Goal: Task Accomplishment & Management: Use online tool/utility

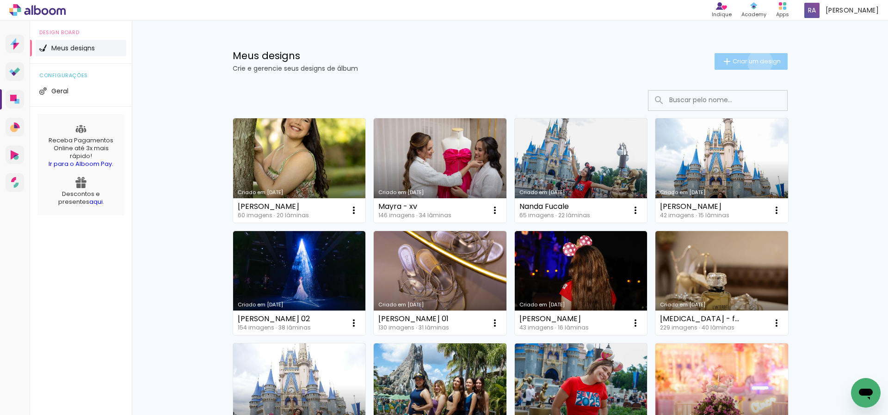
click at [758, 62] on span "Criar um design" at bounding box center [757, 61] width 48 height 6
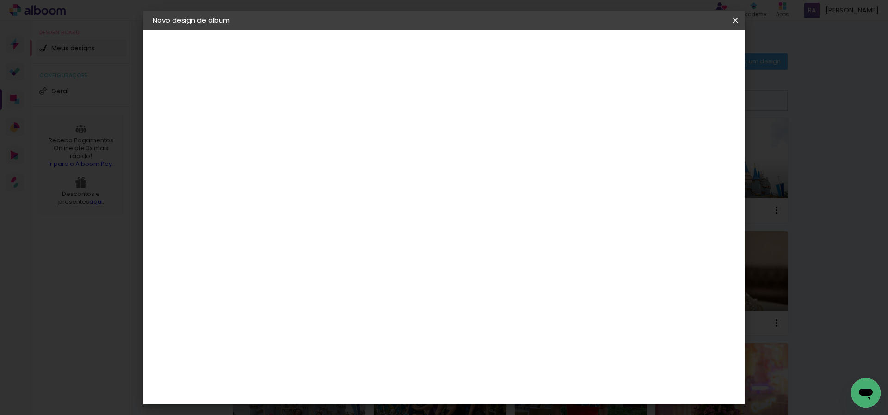
click at [304, 125] on input at bounding box center [304, 124] width 0 height 14
type input "70 anos [DATE][PERSON_NAME]"
type paper-input "70 anos [DATE][PERSON_NAME]"
click at [0, 0] on slot "Avançar" at bounding box center [0, 0] width 0 height 0
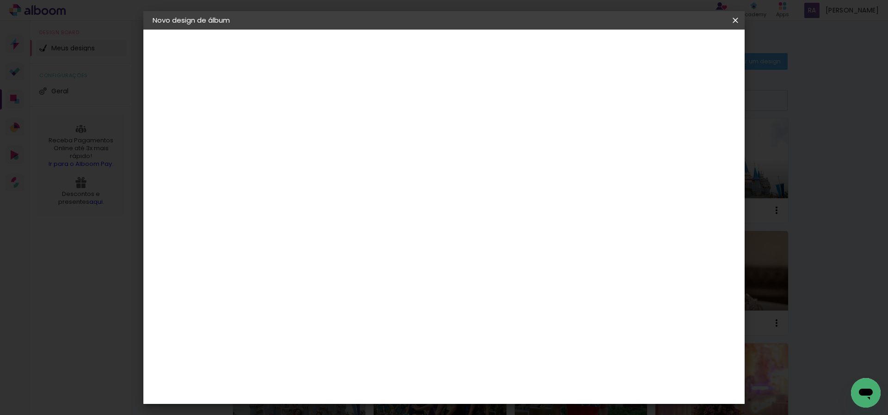
click at [0, 0] on slot "Avançar" at bounding box center [0, 0] width 0 height 0
click at [340, 154] on input "text" at bounding box center [322, 161] width 36 height 14
click at [479, 154] on paper-item "Álbum" at bounding box center [504, 153] width 185 height 19
type input "Álbum"
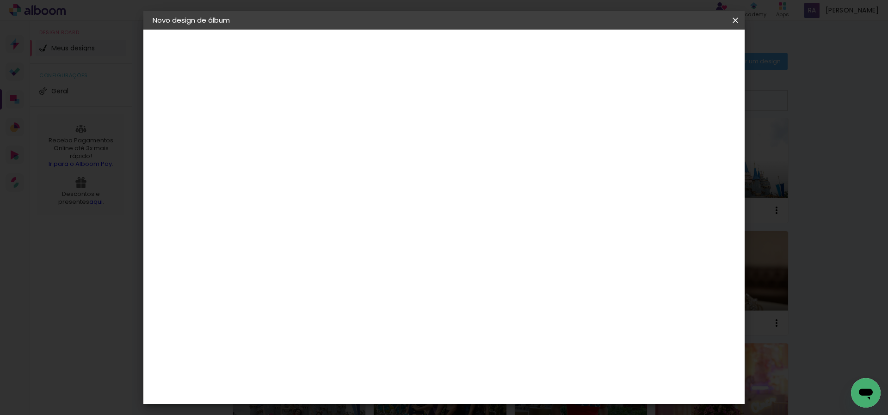
scroll to position [172, 0]
click at [366, 380] on span "23 × 31" at bounding box center [344, 389] width 43 height 19
click at [0, 0] on slot "Avançar" at bounding box center [0, 0] width 0 height 0
click at [620, 50] on span "Iniciar design" at bounding box center [599, 49] width 42 height 6
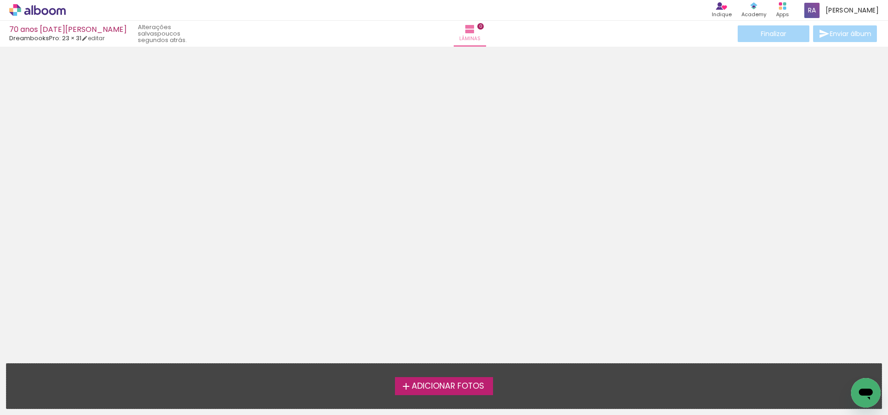
click at [449, 386] on span "Adicionar Fotos" at bounding box center [448, 387] width 73 height 8
click at [0, 0] on input "file" at bounding box center [0, 0] width 0 height 0
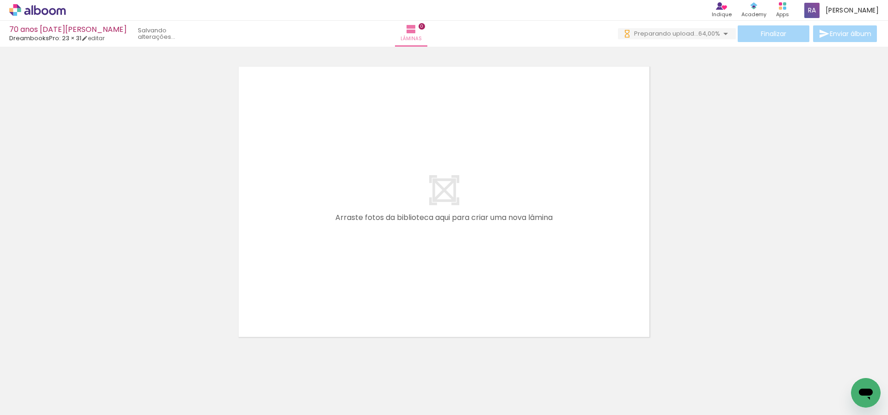
click at [152, 383] on div at bounding box center [145, 384] width 46 height 31
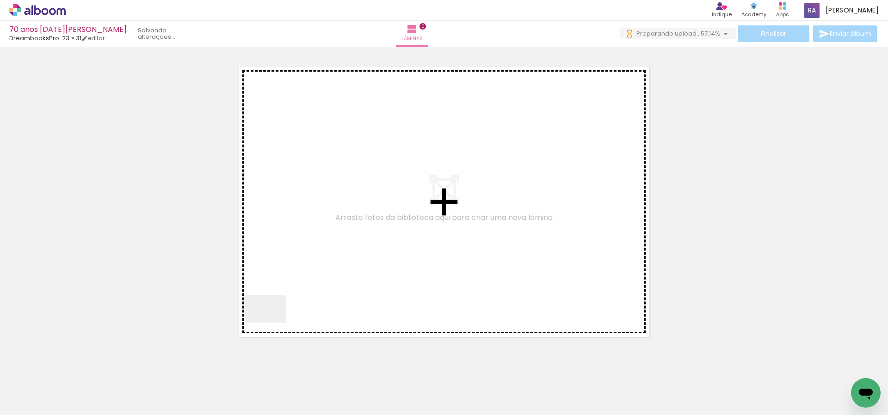
drag, startPoint x: 250, startPoint y: 394, endPoint x: 333, endPoint y: 273, distance: 146.9
click at [348, 175] on quentale-workspace at bounding box center [444, 207] width 888 height 415
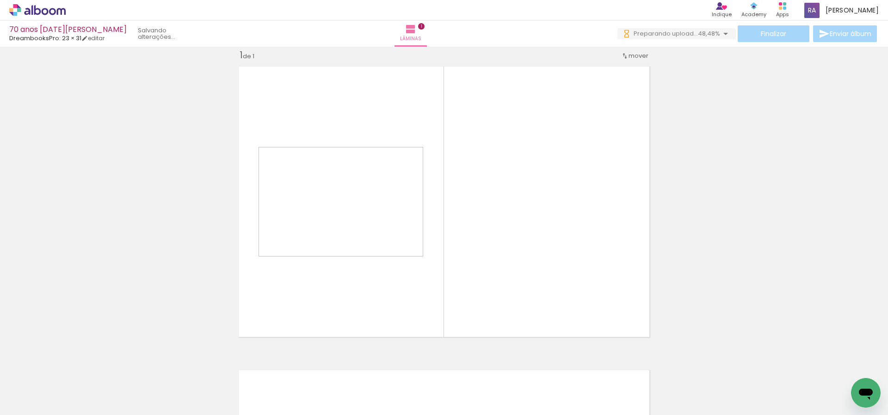
scroll to position [12, 0]
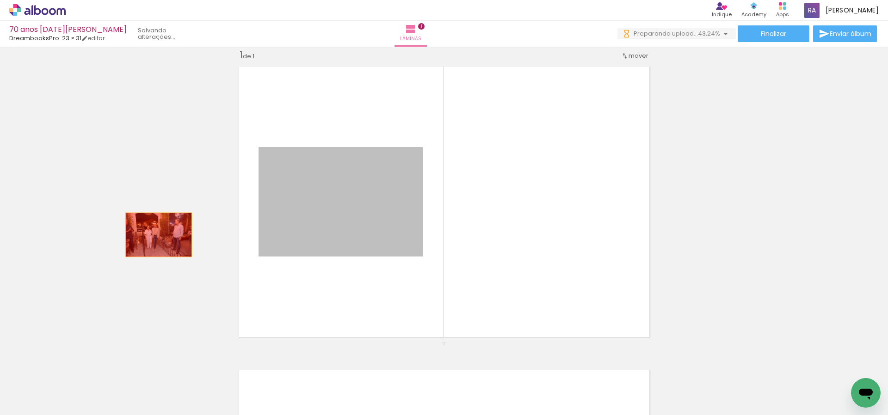
drag, startPoint x: 356, startPoint y: 216, endPoint x: 159, endPoint y: 235, distance: 198.5
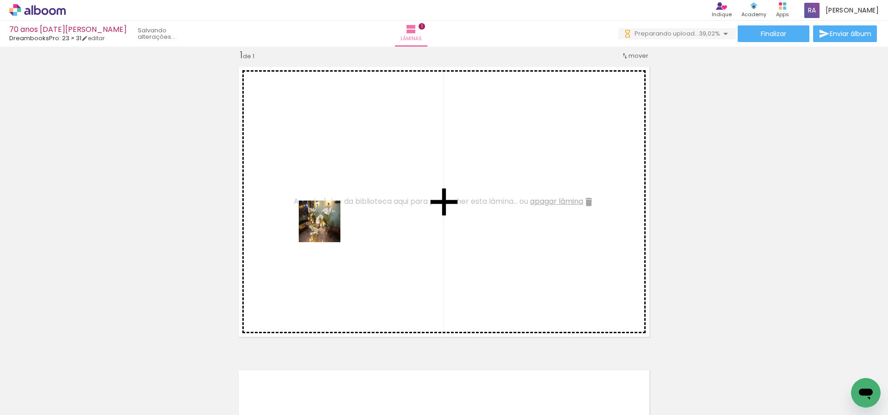
click at [326, 229] on quentale-workspace at bounding box center [444, 207] width 888 height 415
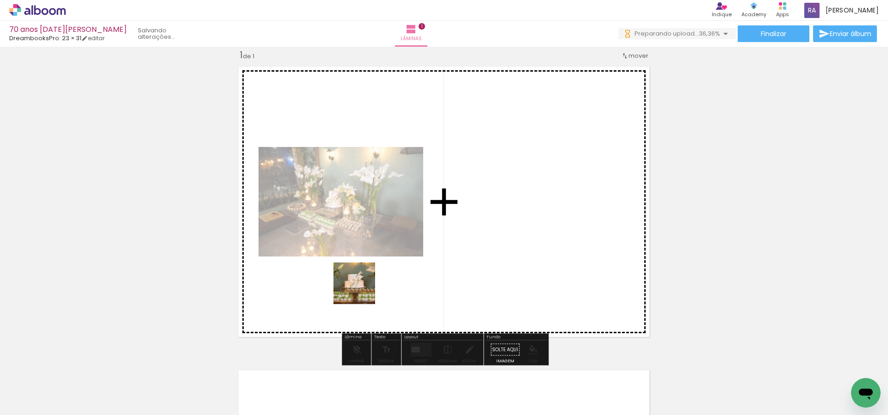
drag, startPoint x: 199, startPoint y: 389, endPoint x: 517, endPoint y: 228, distance: 356.5
click at [517, 228] on quentale-workspace at bounding box center [444, 207] width 888 height 415
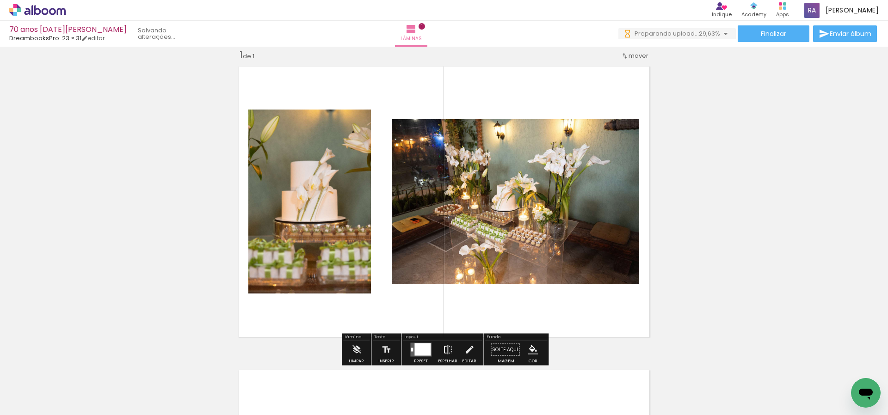
scroll to position [0, 0]
click at [446, 349] on iron-icon at bounding box center [448, 350] width 10 height 19
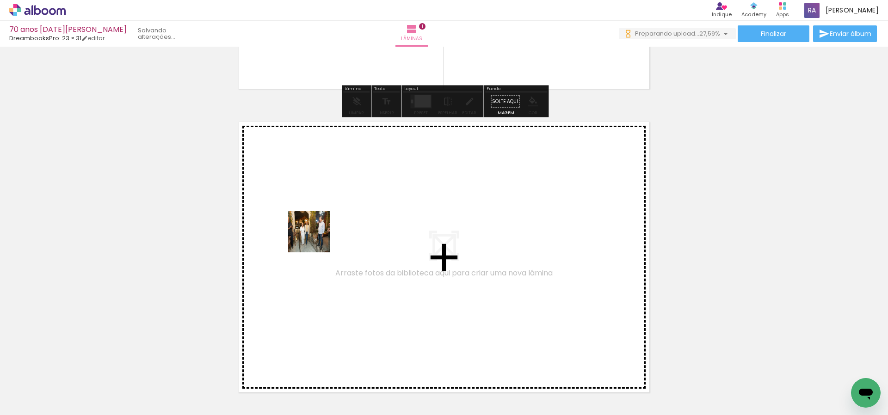
drag, startPoint x: 258, startPoint y: 373, endPoint x: 325, endPoint y: 224, distance: 163.2
click at [325, 224] on quentale-workspace at bounding box center [444, 207] width 888 height 415
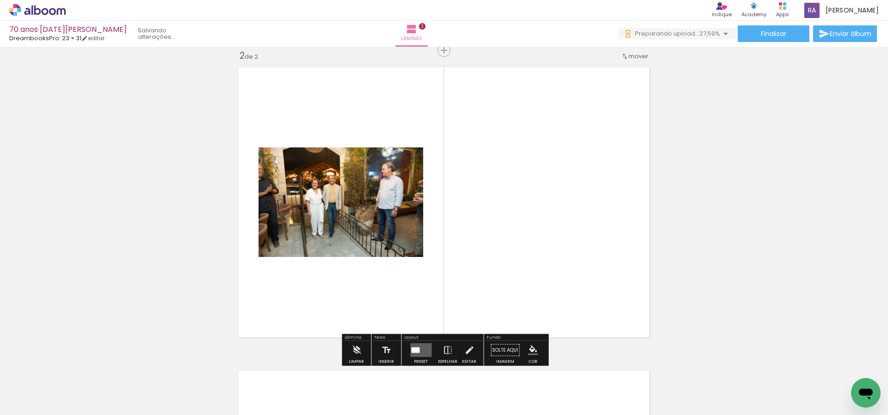
scroll to position [316, 0]
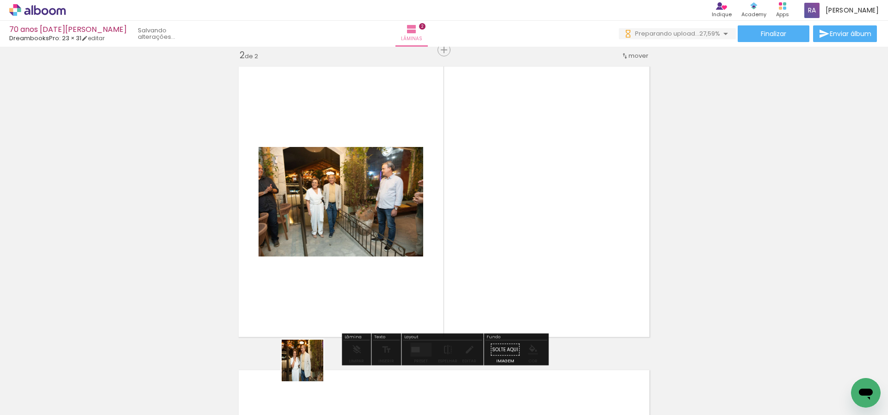
drag, startPoint x: 305, startPoint y: 385, endPoint x: 360, endPoint y: 266, distance: 131.7
click at [356, 266] on quentale-workspace at bounding box center [444, 207] width 888 height 415
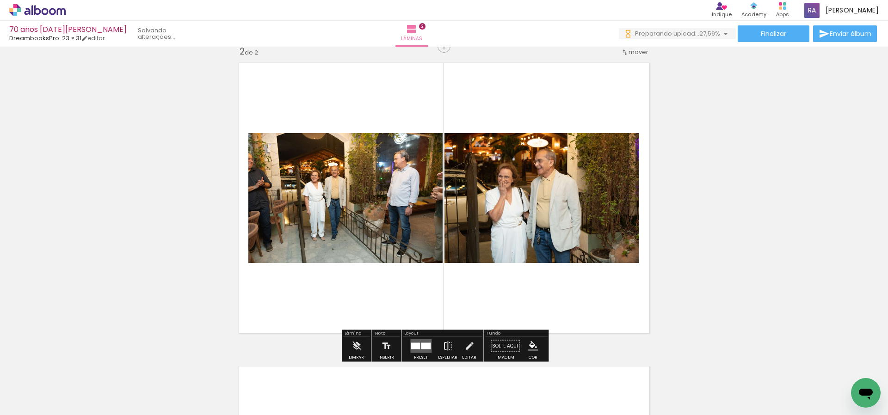
scroll to position [0, 4]
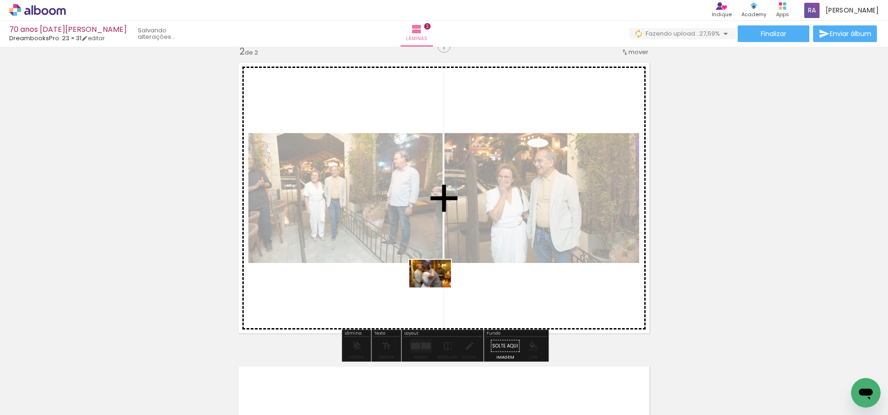
drag, startPoint x: 357, startPoint y: 389, endPoint x: 439, endPoint y: 287, distance: 130.3
click at [439, 287] on quentale-workspace at bounding box center [444, 207] width 888 height 415
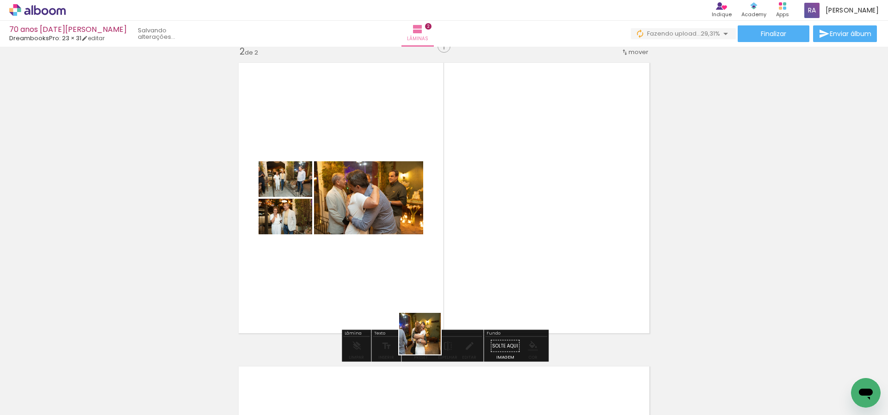
drag, startPoint x: 427, startPoint y: 341, endPoint x: 460, endPoint y: 336, distance: 33.6
click at [477, 255] on quentale-workspace at bounding box center [444, 207] width 888 height 415
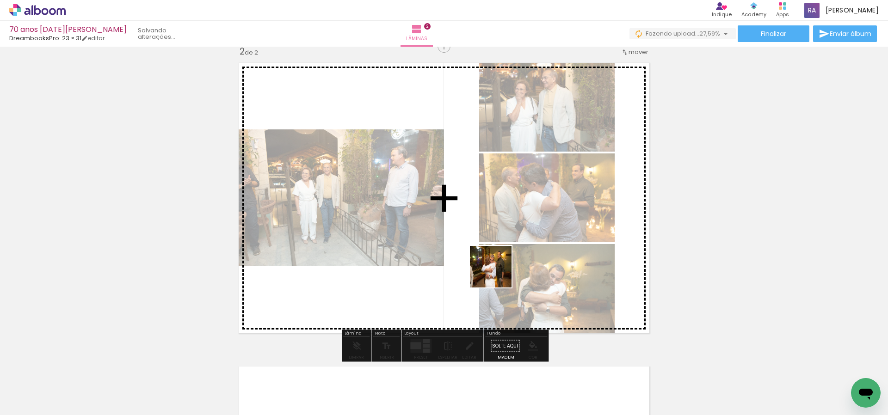
drag, startPoint x: 483, startPoint y: 318, endPoint x: 503, endPoint y: 273, distance: 49.5
click at [504, 260] on quentale-workspace at bounding box center [444, 207] width 888 height 415
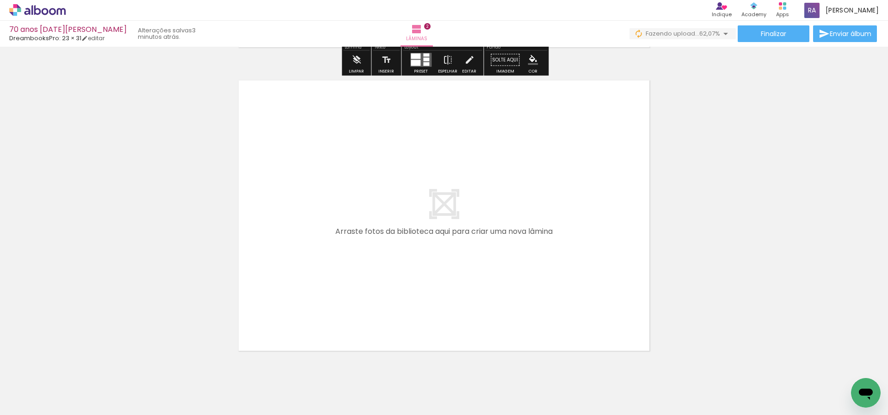
scroll to position [607, 0]
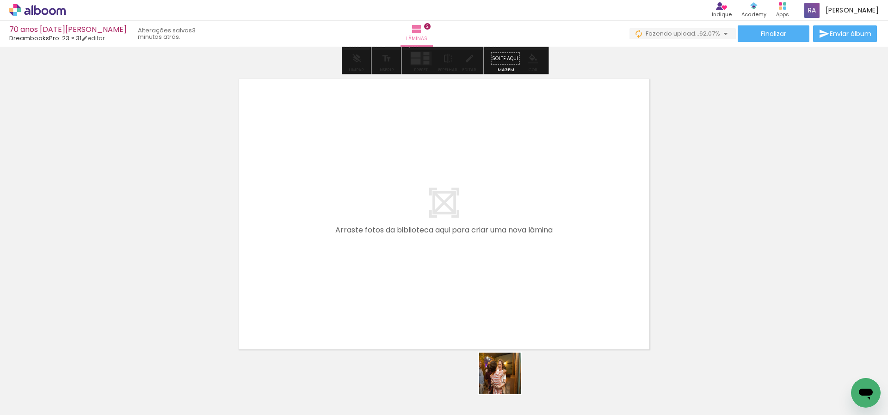
click at [501, 257] on quentale-workspace at bounding box center [444, 207] width 888 height 415
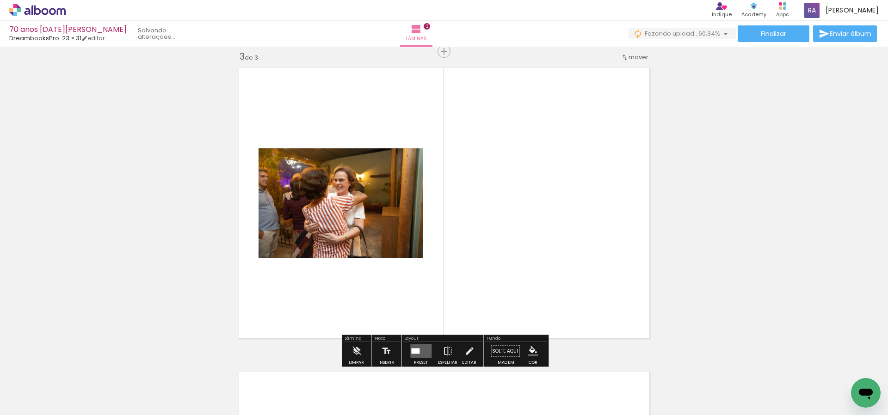
scroll to position [620, 0]
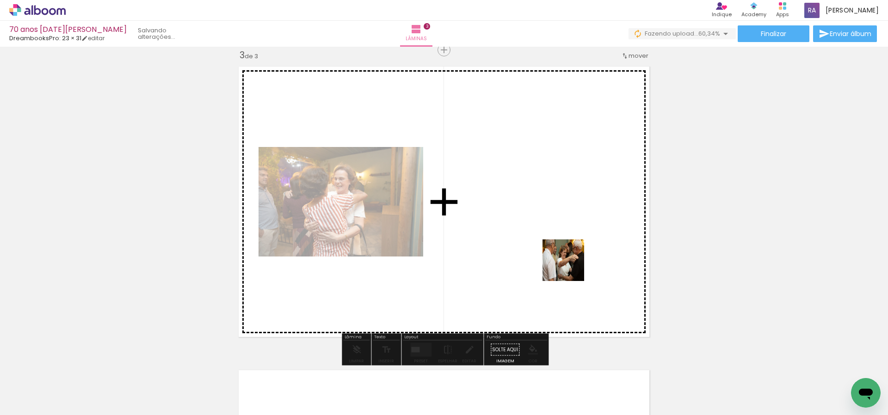
click at [573, 264] on quentale-workspace at bounding box center [444, 207] width 888 height 415
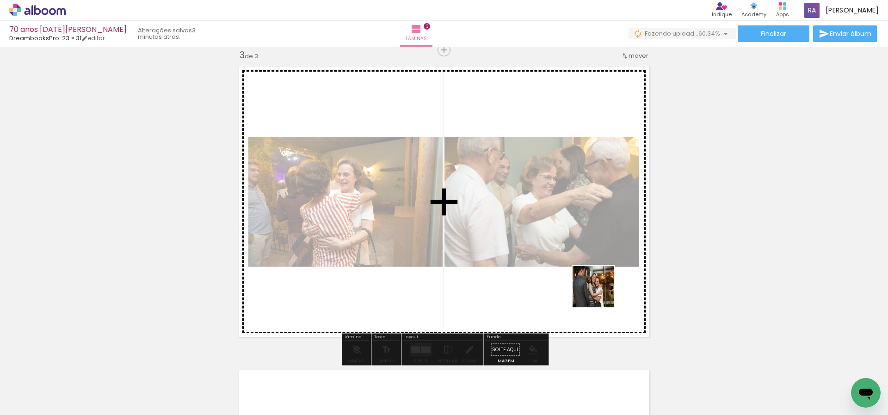
drag, startPoint x: 599, startPoint y: 316, endPoint x: 648, endPoint y: 339, distance: 54.2
click at [607, 275] on quentale-workspace at bounding box center [444, 207] width 888 height 415
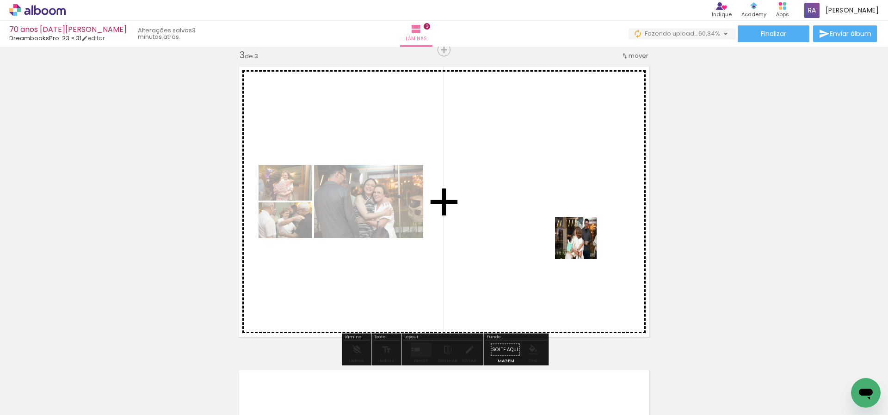
drag, startPoint x: 671, startPoint y: 394, endPoint x: 582, endPoint y: 243, distance: 175.3
click at [582, 243] on quentale-workspace at bounding box center [444, 207] width 888 height 415
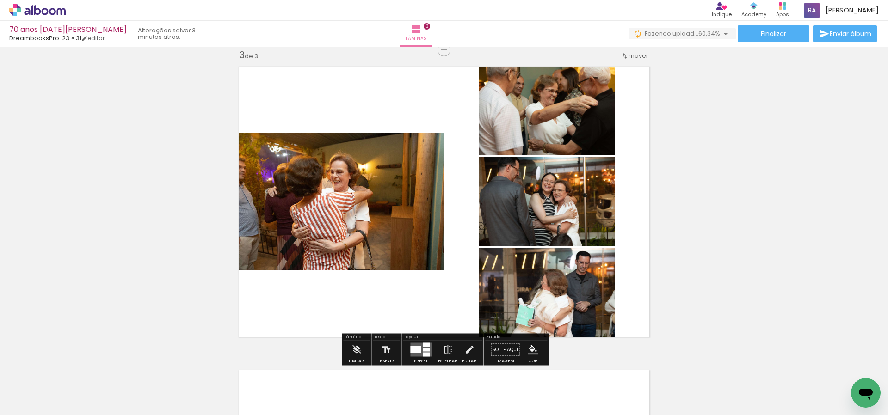
click at [419, 352] on div at bounding box center [415, 350] width 11 height 7
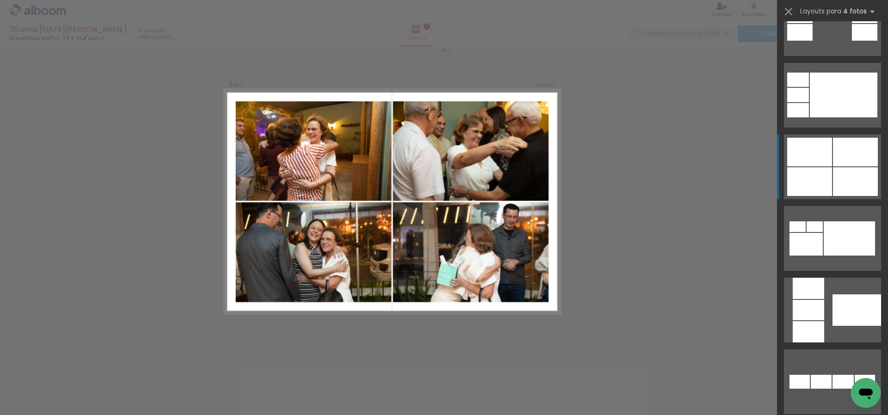
scroll to position [540, 0]
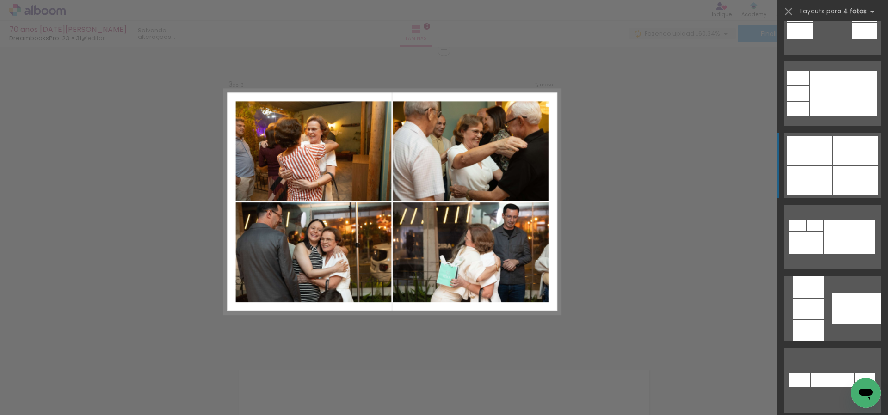
click at [834, 172] on div at bounding box center [855, 180] width 45 height 29
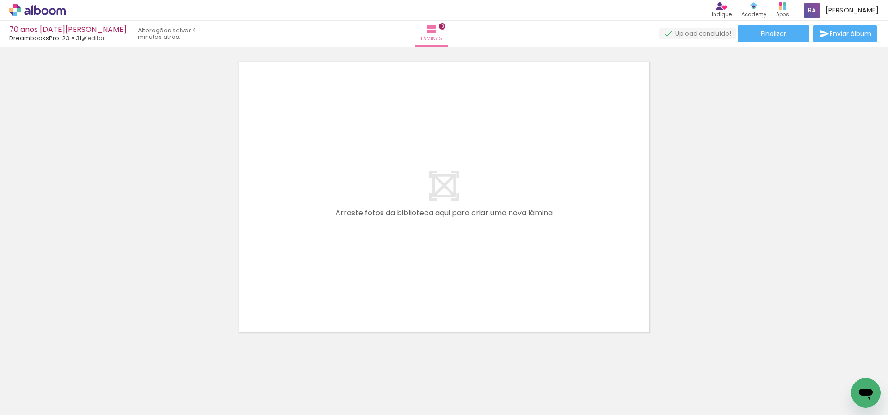
scroll to position [937, 0]
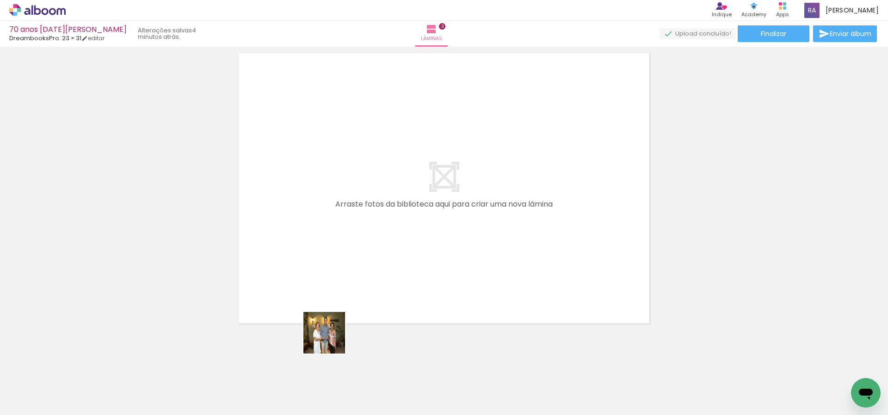
drag, startPoint x: 327, startPoint y: 387, endPoint x: 369, endPoint y: 192, distance: 199.3
click at [370, 179] on quentale-workspace at bounding box center [444, 207] width 888 height 415
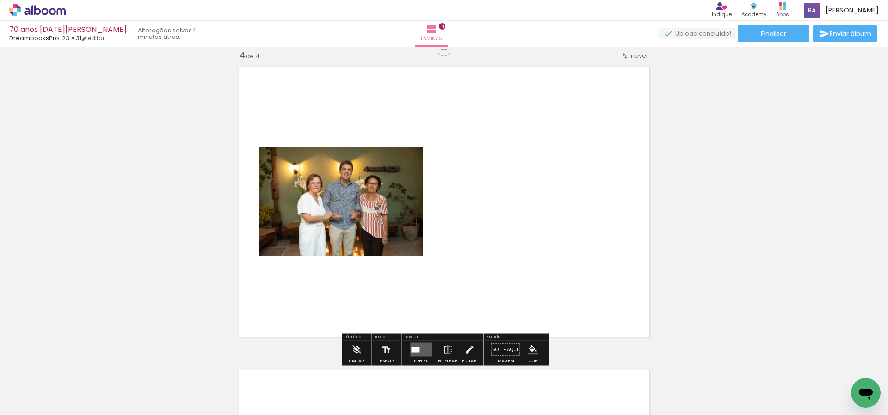
scroll to position [924, 0]
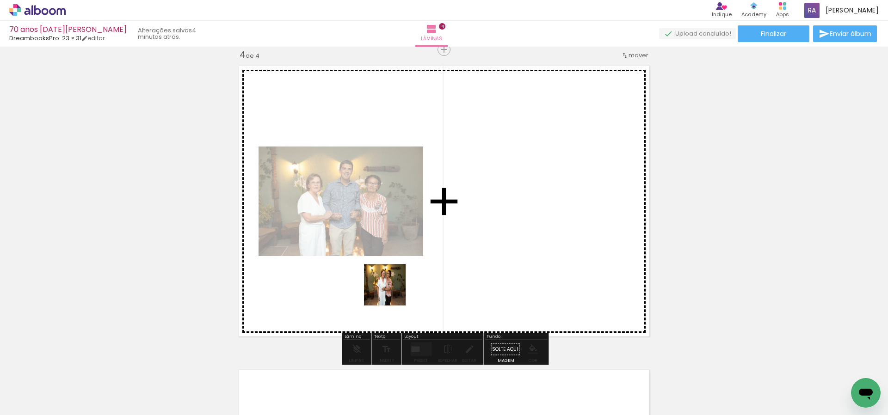
drag, startPoint x: 384, startPoint y: 328, endPoint x: 392, endPoint y: 289, distance: 39.6
click at [392, 289] on quentale-workspace at bounding box center [444, 207] width 888 height 415
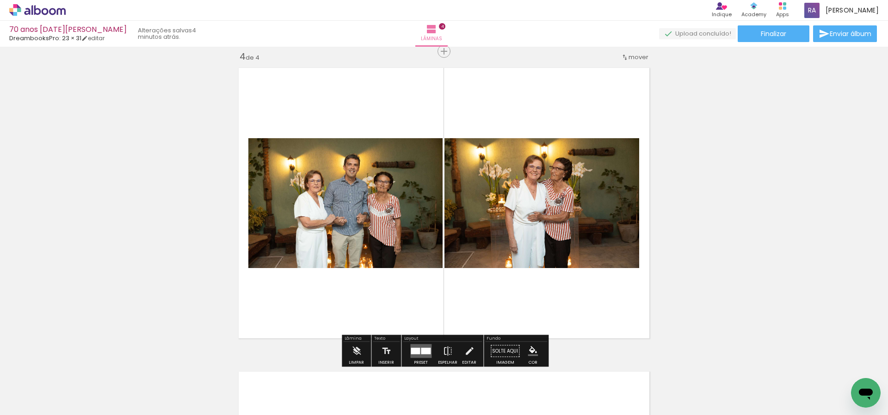
scroll to position [920, 0]
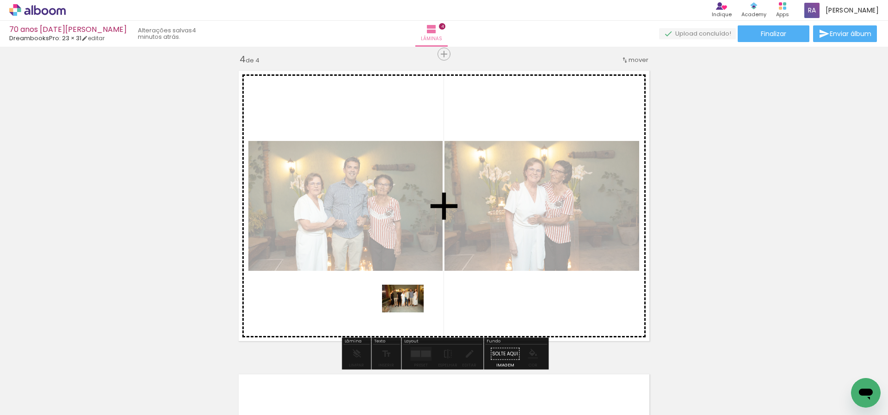
drag, startPoint x: 422, startPoint y: 373, endPoint x: 410, endPoint y: 313, distance: 61.9
click at [410, 313] on quentale-workspace at bounding box center [444, 207] width 888 height 415
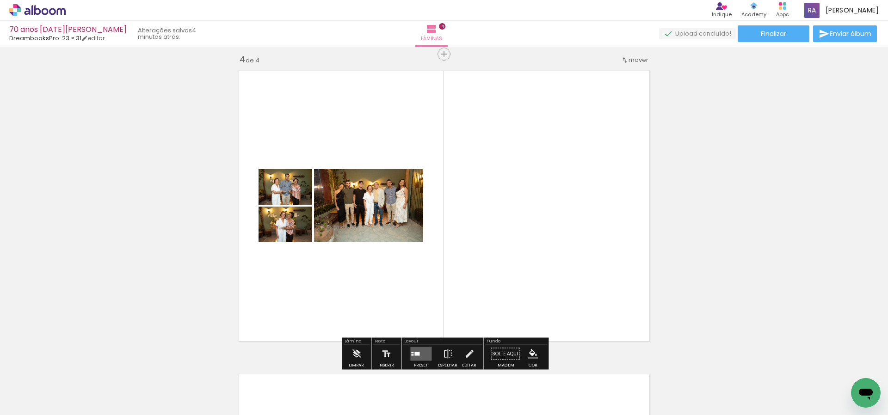
scroll to position [919, 0]
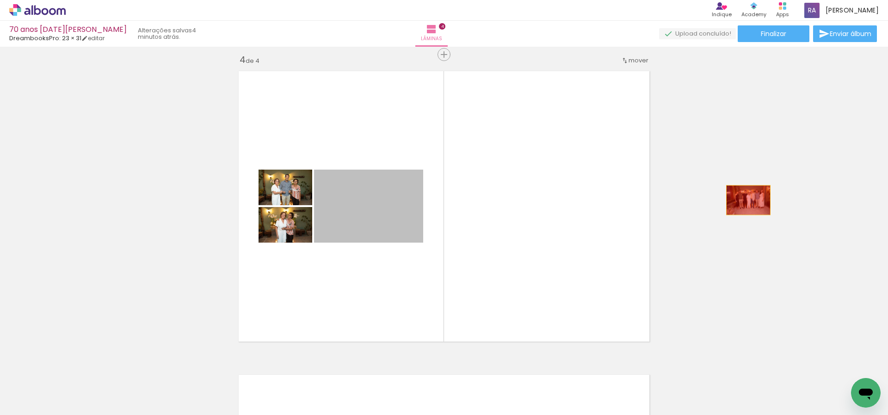
drag, startPoint x: 378, startPoint y: 211, endPoint x: 666, endPoint y: 193, distance: 288.8
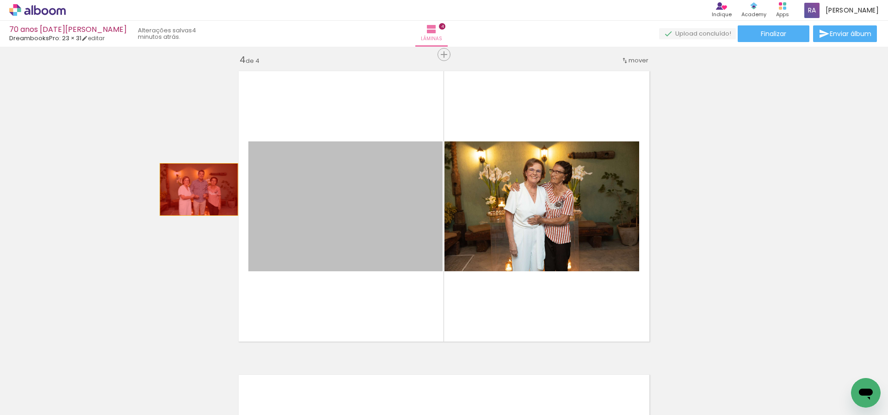
drag, startPoint x: 342, startPoint y: 204, endPoint x: 167, endPoint y: 191, distance: 175.4
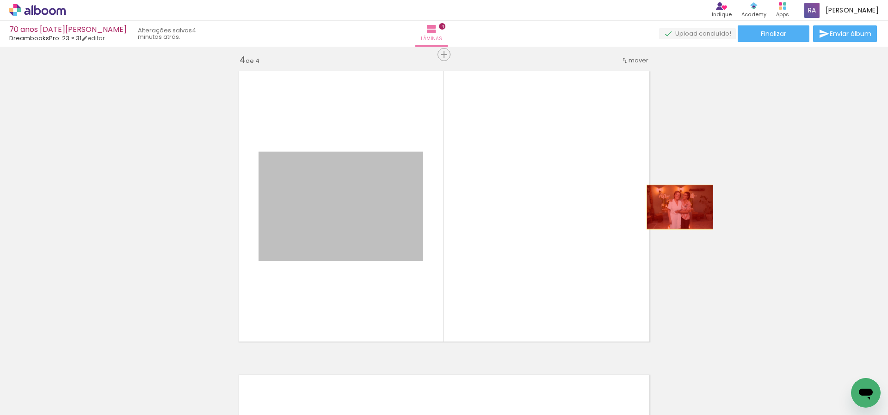
drag, startPoint x: 553, startPoint y: 204, endPoint x: 775, endPoint y: 208, distance: 222.1
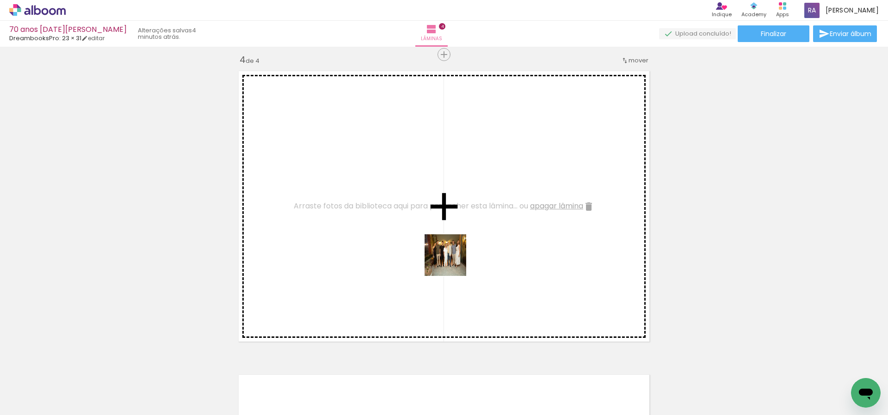
drag, startPoint x: 440, startPoint y: 298, endPoint x: 465, endPoint y: 313, distance: 29.0
click at [454, 259] on quentale-workspace at bounding box center [444, 207] width 888 height 415
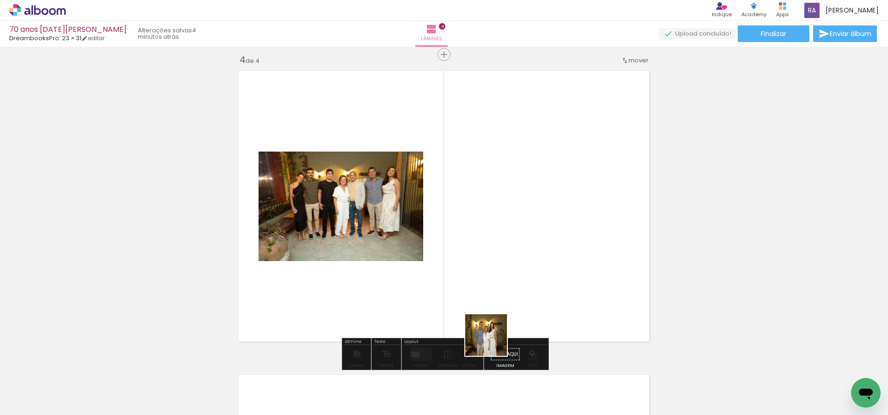
drag, startPoint x: 493, startPoint y: 342, endPoint x: 539, endPoint y: 331, distance: 46.7
click at [515, 277] on quentale-workspace at bounding box center [444, 207] width 888 height 415
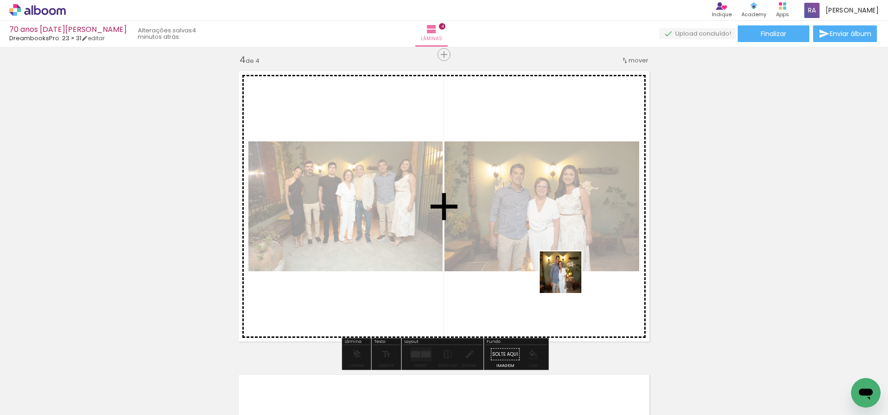
drag, startPoint x: 543, startPoint y: 387, endPoint x: 569, endPoint y: 270, distance: 119.9
click at [569, 270] on quentale-workspace at bounding box center [444, 207] width 888 height 415
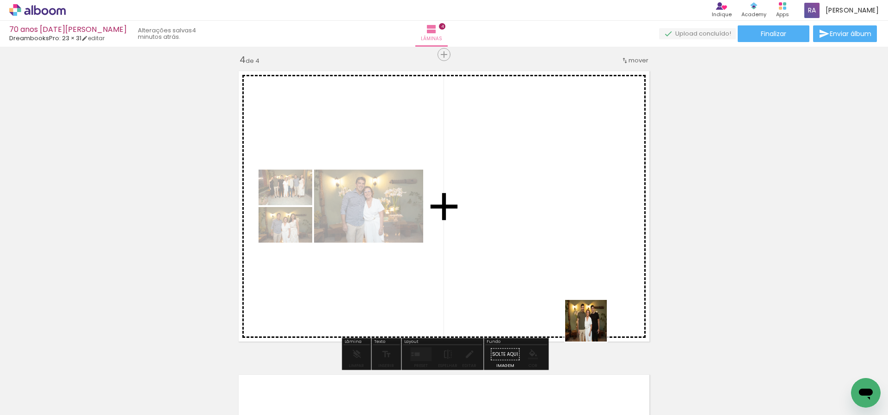
drag, startPoint x: 593, startPoint y: 328, endPoint x: 593, endPoint y: 271, distance: 56.9
click at [593, 271] on quentale-workspace at bounding box center [444, 207] width 888 height 415
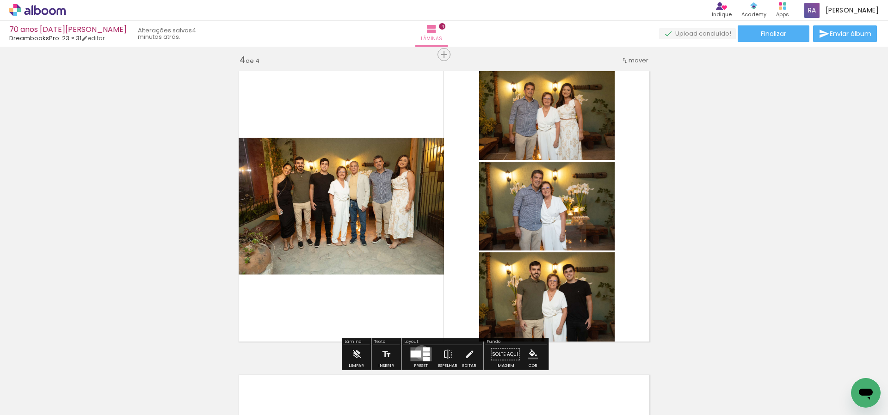
click at [420, 353] on quentale-layouter at bounding box center [420, 355] width 21 height 14
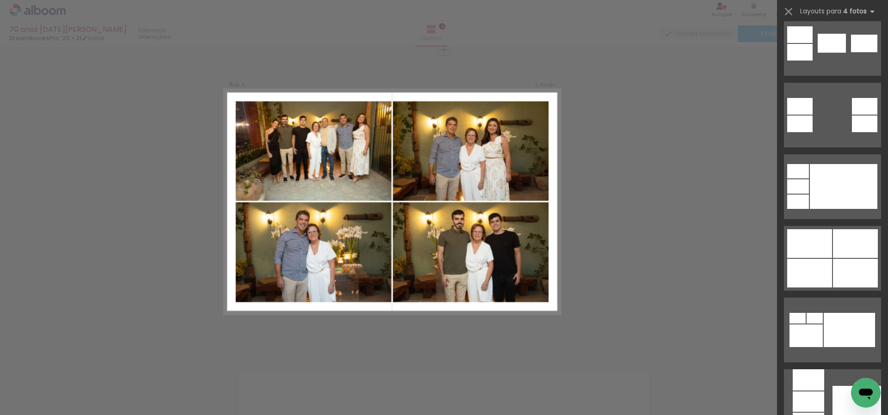
scroll to position [459, 0]
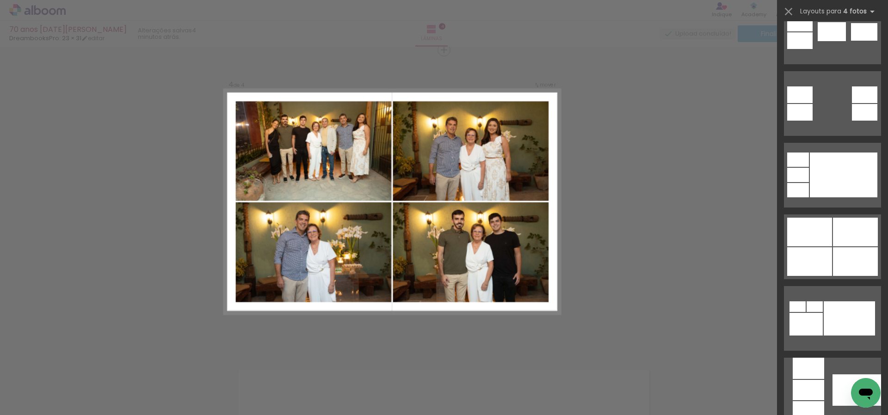
click at [844, 221] on div at bounding box center [855, 232] width 45 height 29
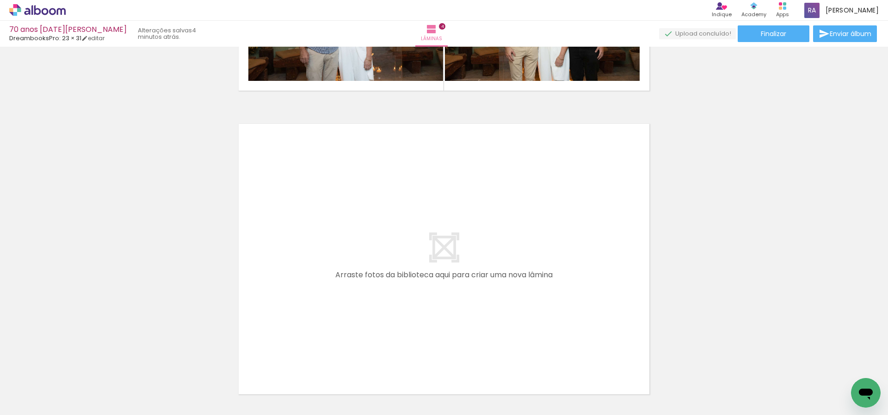
scroll to position [0, 886]
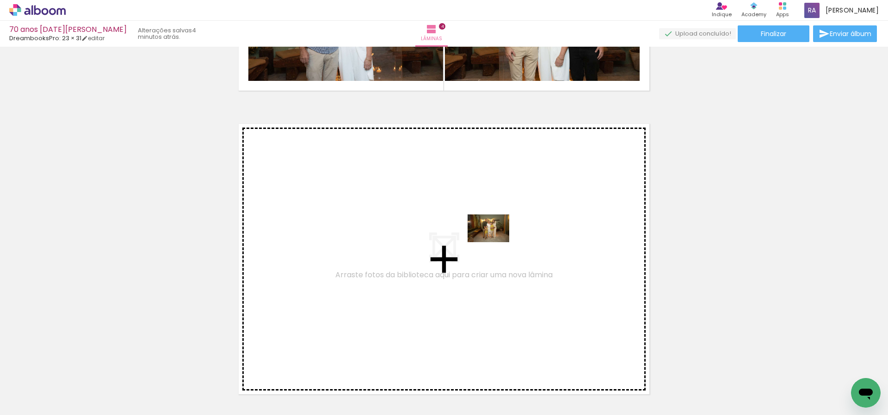
drag, startPoint x: 509, startPoint y: 365, endPoint x: 496, endPoint y: 242, distance: 123.3
click at [496, 242] on quentale-workspace at bounding box center [444, 207] width 888 height 415
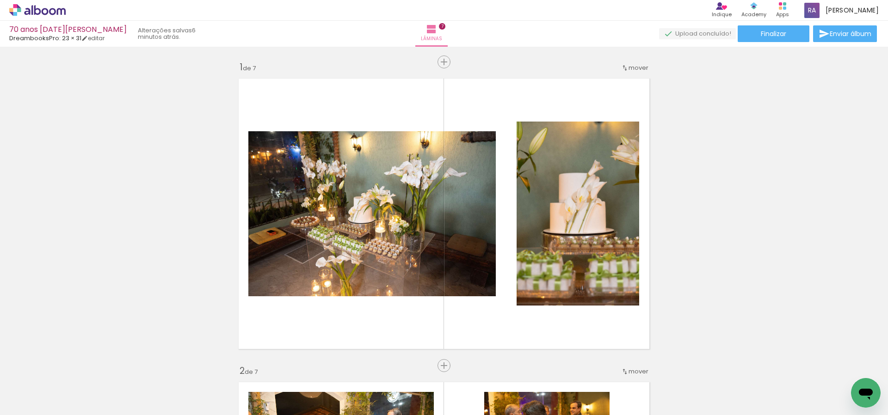
scroll to position [0, 1325]
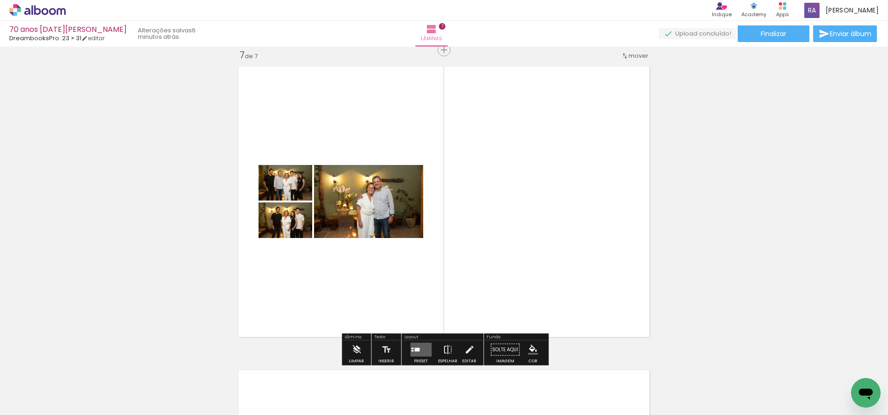
click at [419, 348] on quentale-layouter at bounding box center [420, 350] width 21 height 14
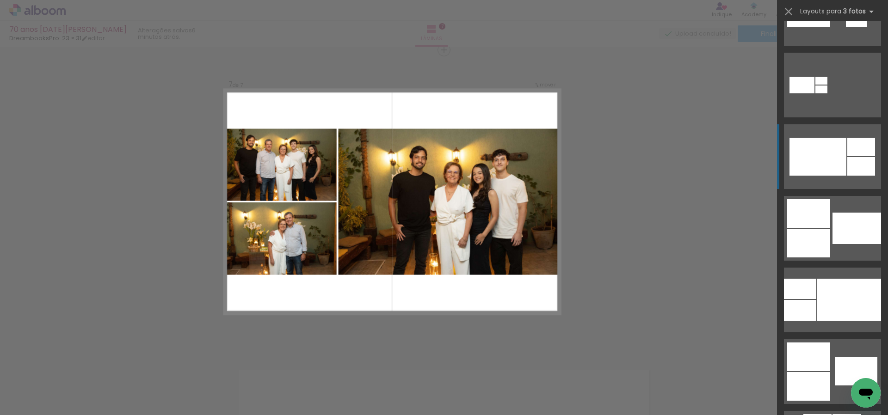
scroll to position [553, 0]
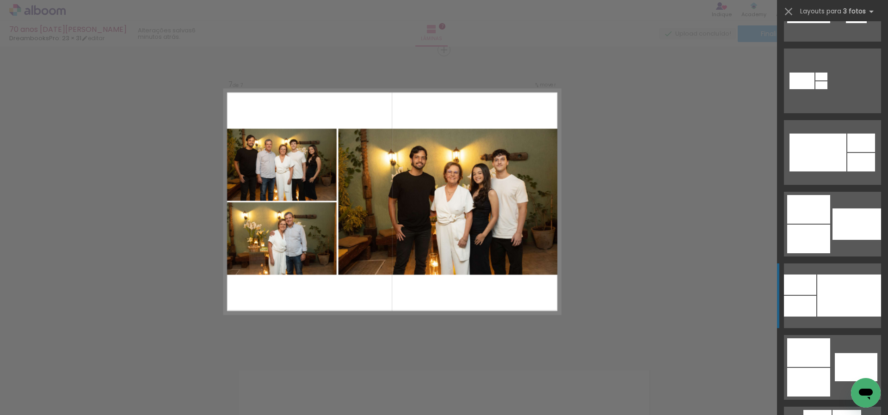
click at [843, 309] on div at bounding box center [850, 296] width 64 height 42
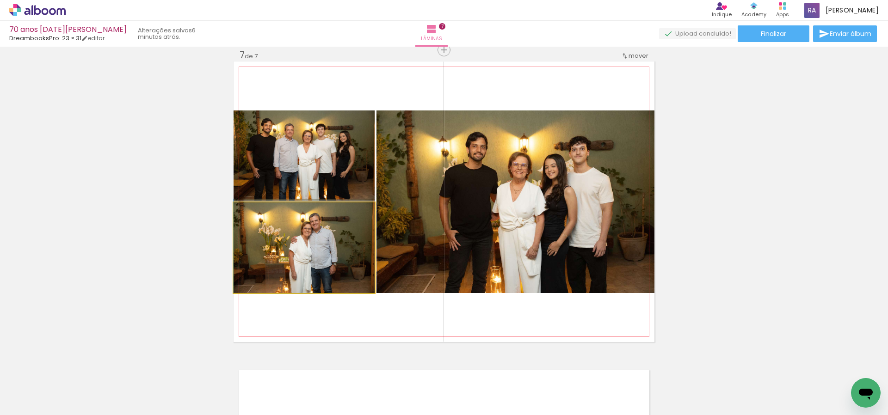
drag, startPoint x: 293, startPoint y: 250, endPoint x: 468, endPoint y: 235, distance: 175.1
click at [0, 0] on slot at bounding box center [0, 0] width 0 height 0
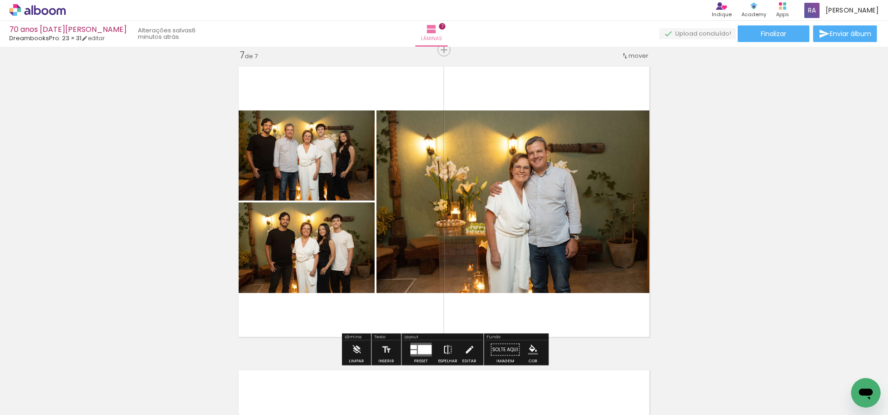
click at [446, 349] on iron-icon at bounding box center [448, 350] width 10 height 19
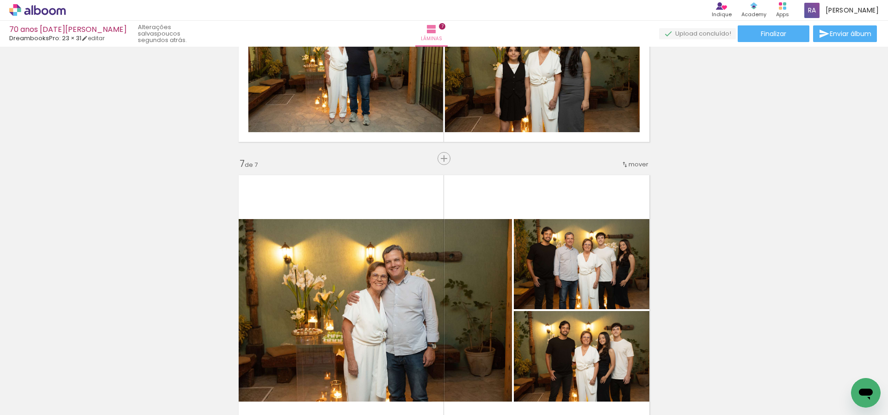
scroll to position [1727, 0]
click at [635, 163] on span "mover" at bounding box center [639, 165] width 20 height 9
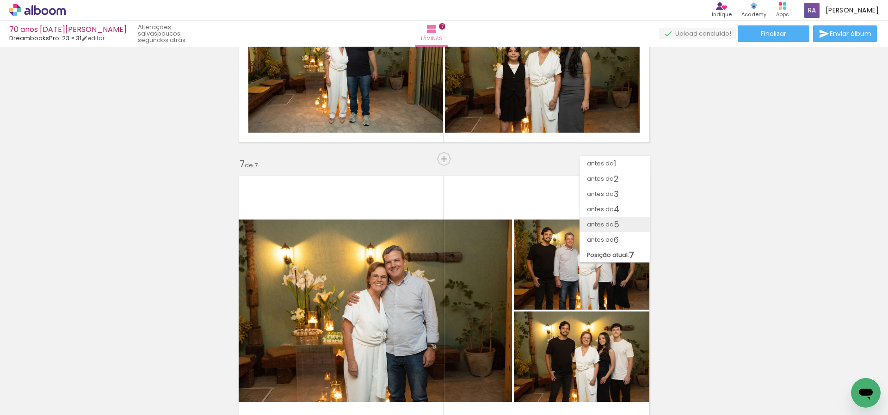
click at [620, 223] on paper-item "antes da 5" at bounding box center [615, 224] width 70 height 15
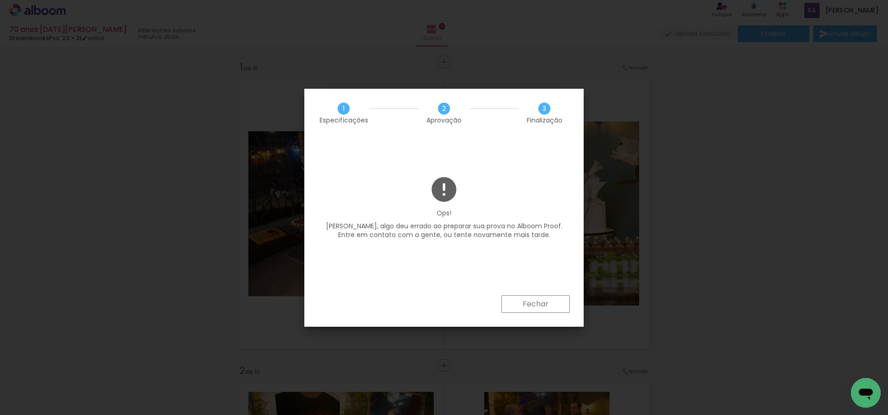
scroll to position [446, 0]
click at [0, 0] on slot "Fechar" at bounding box center [0, 0] width 0 height 0
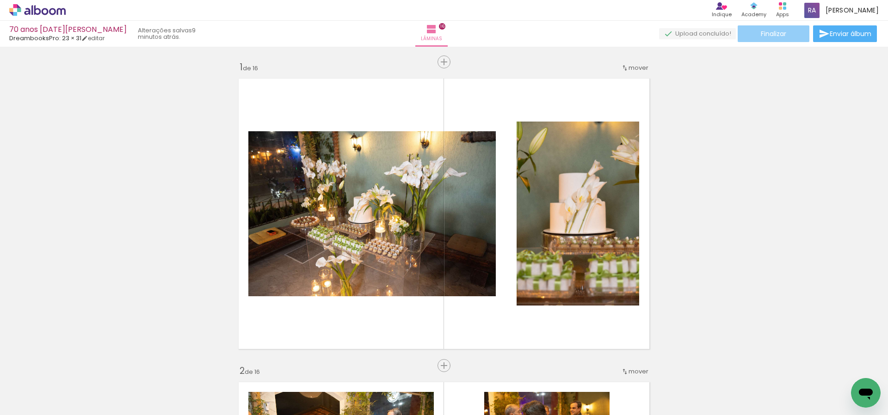
click at [777, 36] on span "Finalizar" at bounding box center [773, 34] width 25 height 6
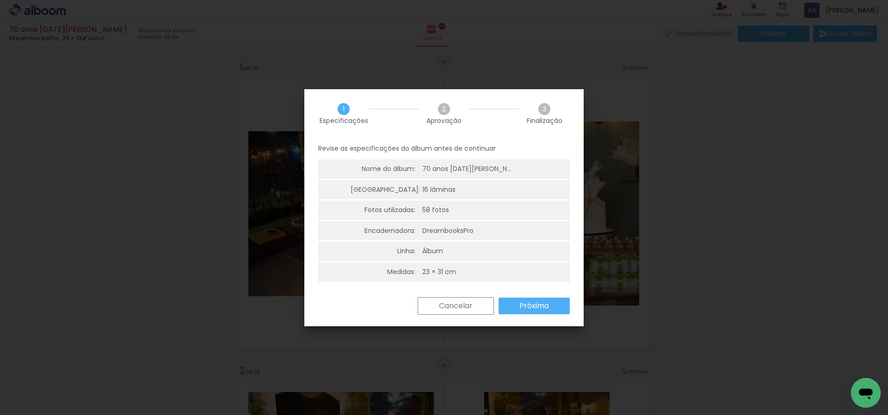
click at [0, 0] on slot "Próximo" at bounding box center [0, 0] width 0 height 0
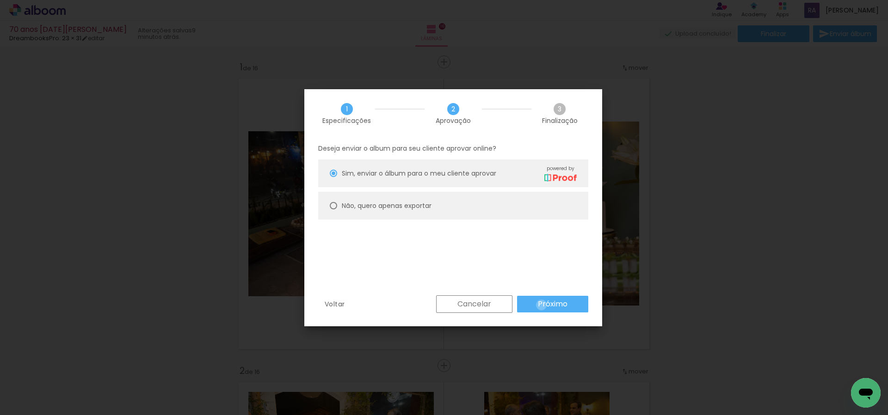
click at [0, 0] on slot "Próximo" at bounding box center [0, 0] width 0 height 0
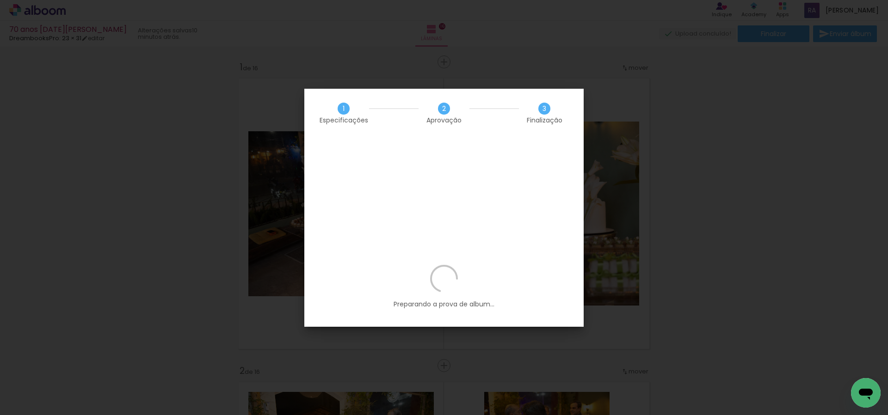
scroll to position [446, 0]
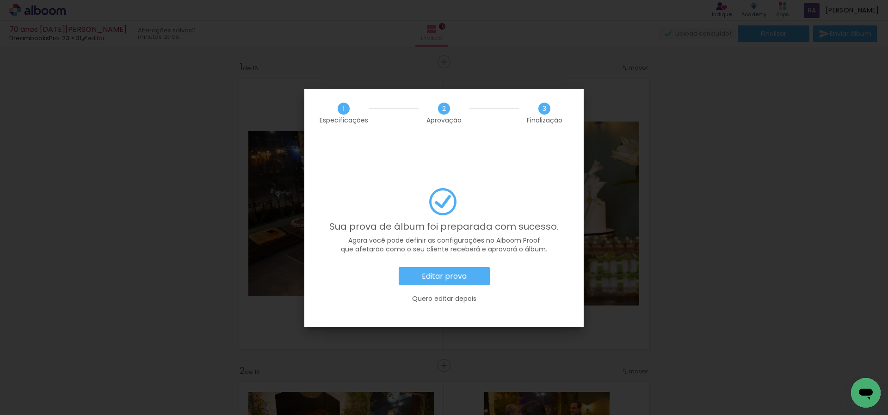
click at [0, 0] on slot "Editar prova" at bounding box center [0, 0] width 0 height 0
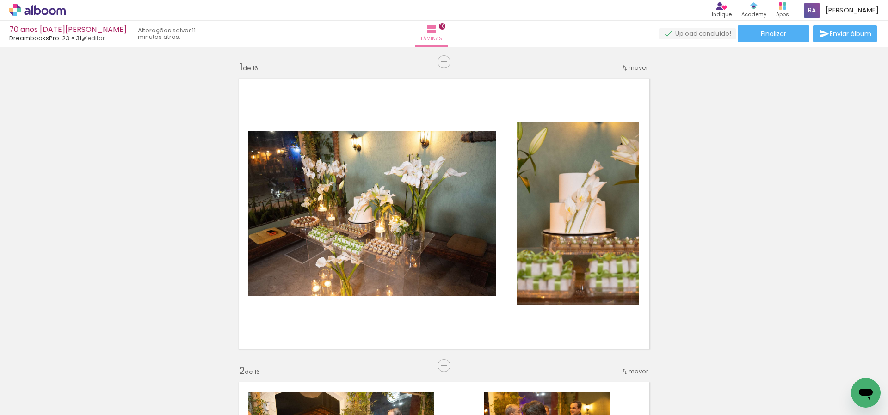
scroll to position [446, 0]
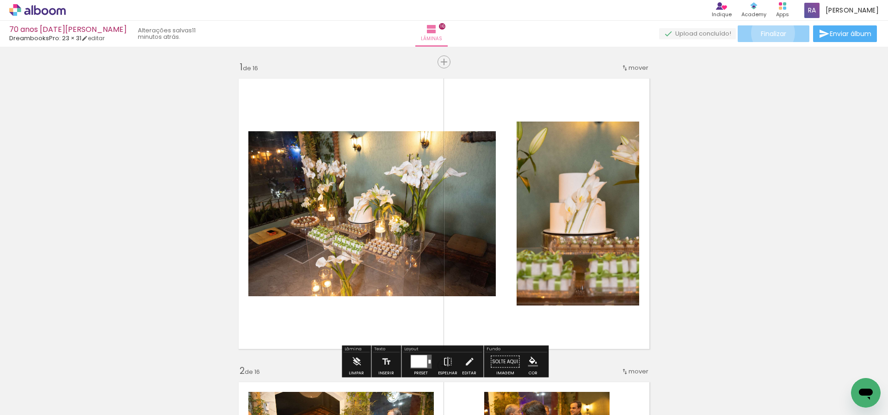
click at [770, 33] on span "Finalizar" at bounding box center [773, 34] width 25 height 6
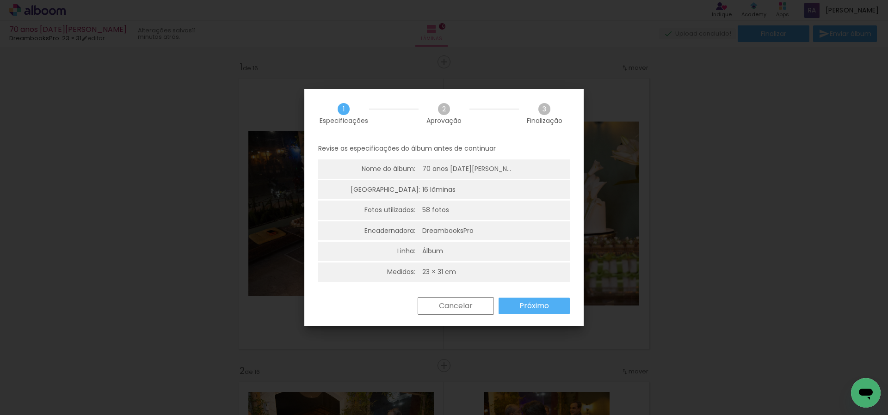
click at [0, 0] on slot "Próximo" at bounding box center [0, 0] width 0 height 0
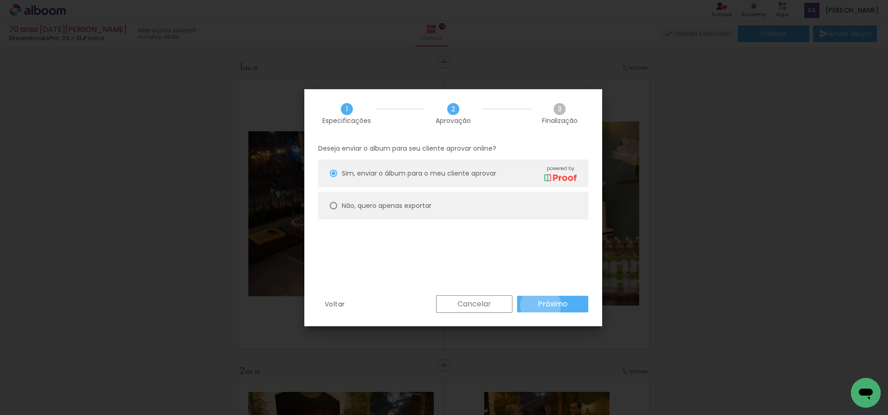
click at [0, 0] on slot "Próximo" at bounding box center [0, 0] width 0 height 0
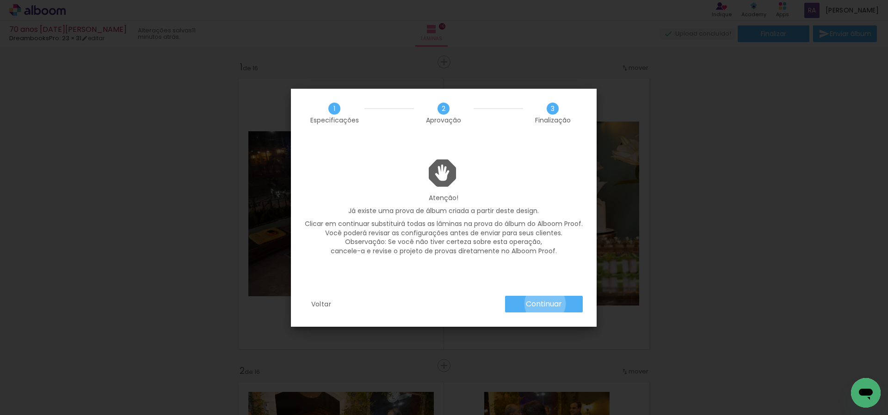
click at [0, 0] on slot "Continuar" at bounding box center [0, 0] width 0 height 0
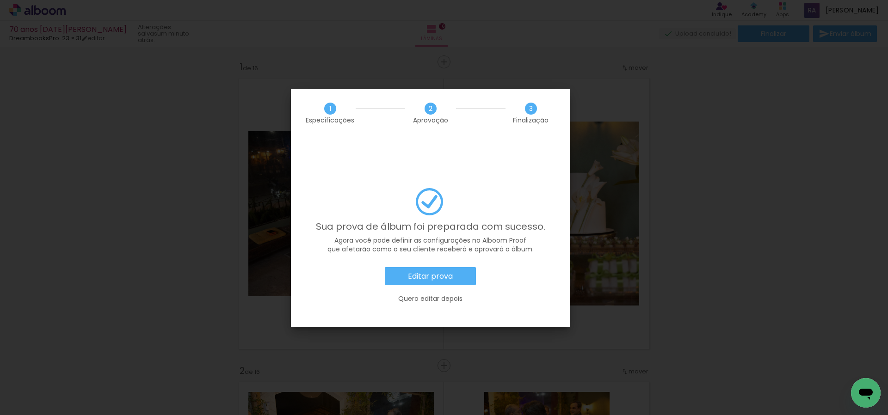
scroll to position [446, 0]
click at [0, 0] on slot "Editar prova" at bounding box center [0, 0] width 0 height 0
